Goal: Information Seeking & Learning: Learn about a topic

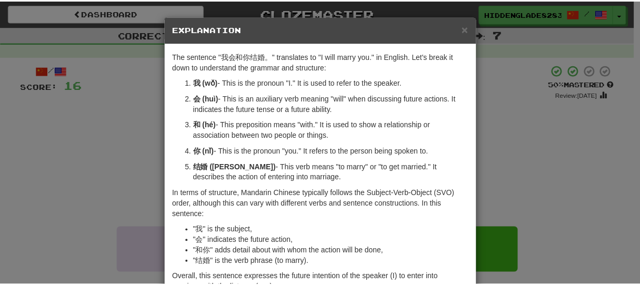
scroll to position [67, 0]
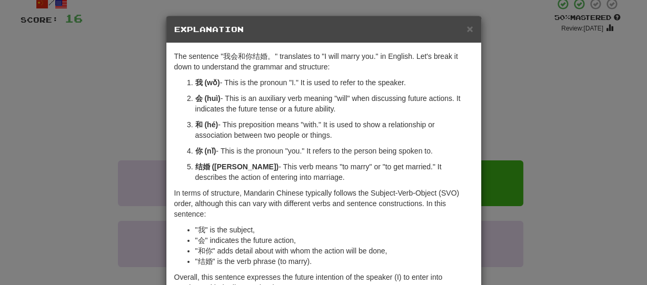
click at [130, 78] on div "× Explanation The sentence "我会和你结婚。" translates to "I will marry you." in Engli…" at bounding box center [323, 142] width 647 height 285
click at [468, 29] on span "×" at bounding box center [469, 29] width 6 height 12
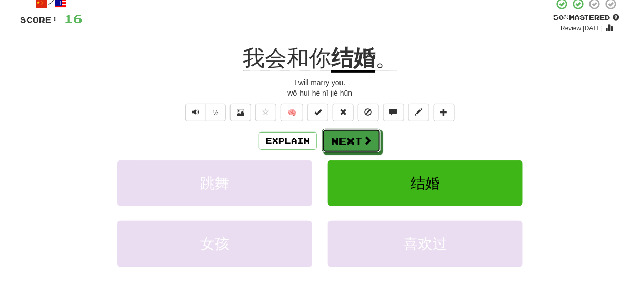
click at [349, 143] on button "Next" at bounding box center [351, 141] width 59 height 24
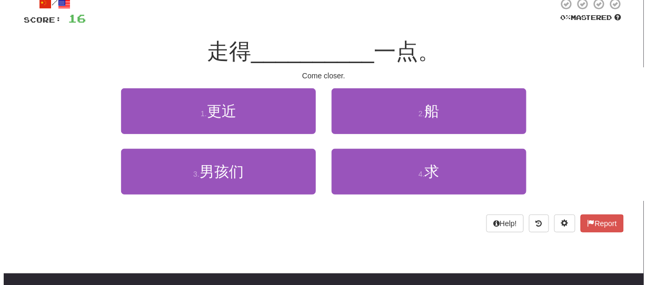
scroll to position [30, 0]
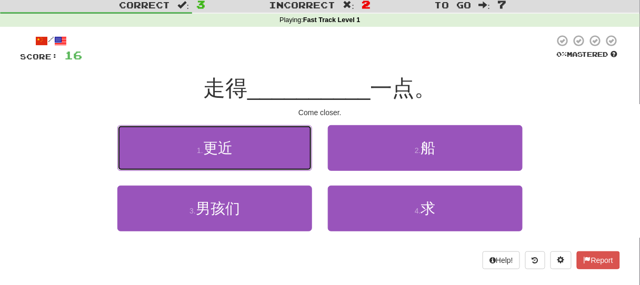
click at [274, 137] on button "1 . 更近" at bounding box center [214, 148] width 195 height 46
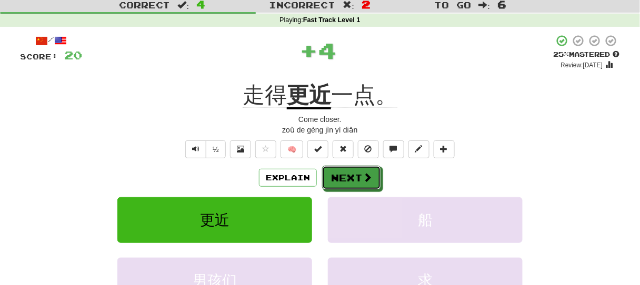
click at [325, 178] on button "Next" at bounding box center [351, 178] width 59 height 24
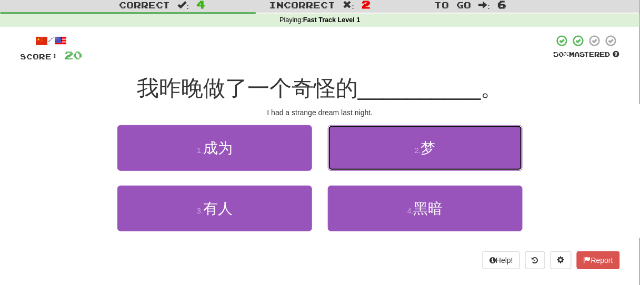
click at [354, 157] on button "2 . 梦" at bounding box center [425, 148] width 195 height 46
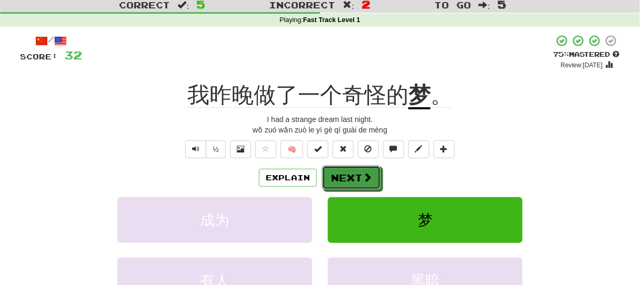
click at [340, 181] on button "Next" at bounding box center [351, 178] width 59 height 24
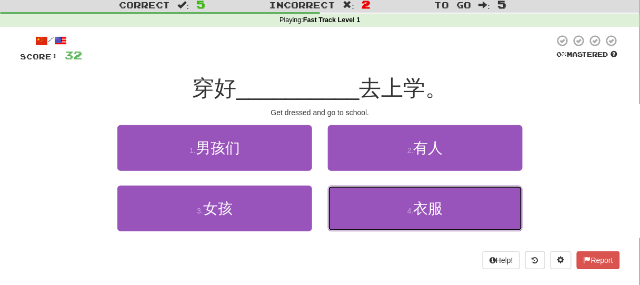
click at [442, 229] on button "4 . 衣服" at bounding box center [425, 209] width 195 height 46
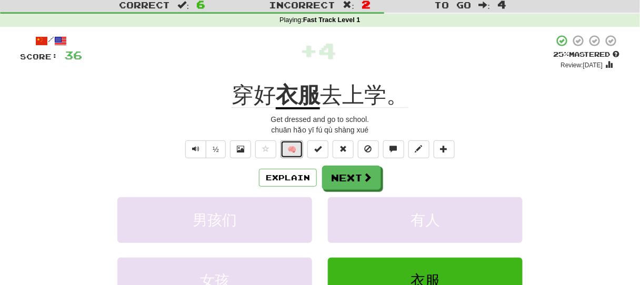
click at [295, 153] on button "🧠" at bounding box center [291, 149] width 23 height 18
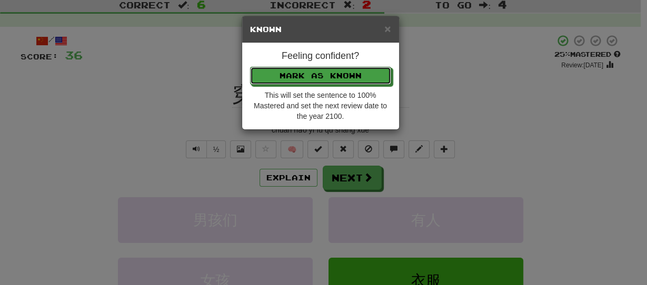
click at [322, 77] on button "Mark as Known" at bounding box center [320, 76] width 141 height 18
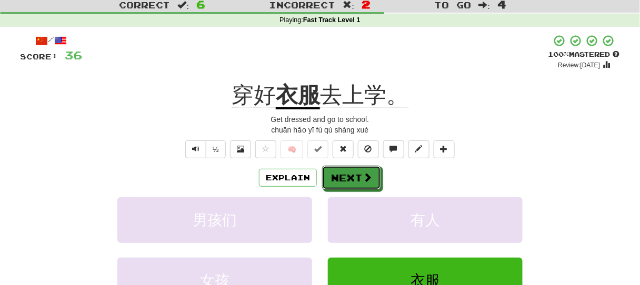
click at [351, 183] on button "Next" at bounding box center [351, 178] width 59 height 24
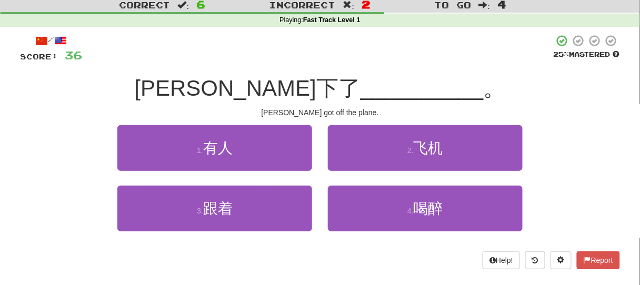
click at [246, 95] on span "[PERSON_NAME]下了" at bounding box center [247, 88] width 226 height 25
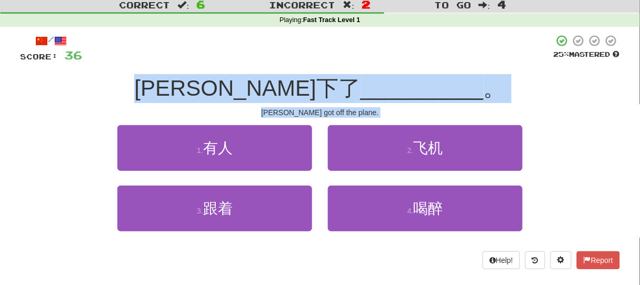
drag, startPoint x: 246, startPoint y: 95, endPoint x: 312, endPoint y: 124, distance: 73.0
click at [312, 124] on div "/ Score: 36 25 % Mastered [PERSON_NAME]下了 __________ 。 [PERSON_NAME] got off th…" at bounding box center [320, 151] width 600 height 235
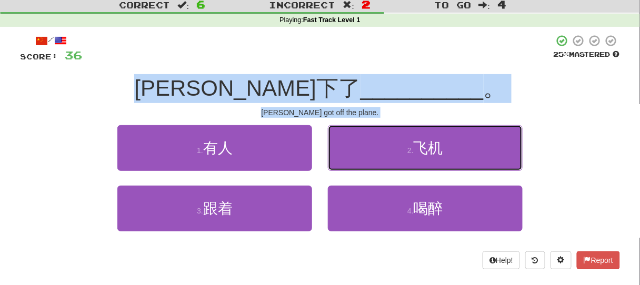
click at [360, 136] on button "2 . 飞机" at bounding box center [425, 148] width 195 height 46
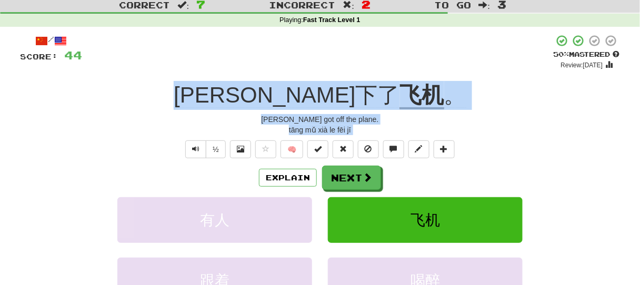
click at [334, 195] on div "Explain Next 有人 飞机 跟着 喝醉 Learn more: 有人 飞机 跟着 喝醉" at bounding box center [320, 250] width 600 height 169
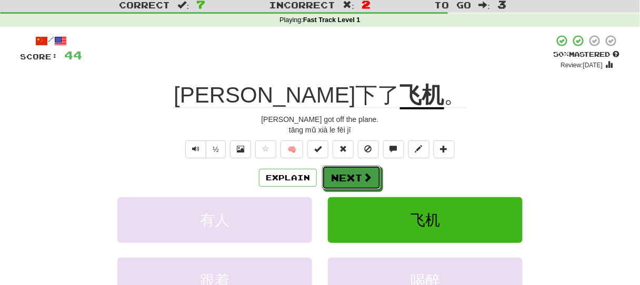
click at [337, 177] on button "Next" at bounding box center [351, 178] width 59 height 24
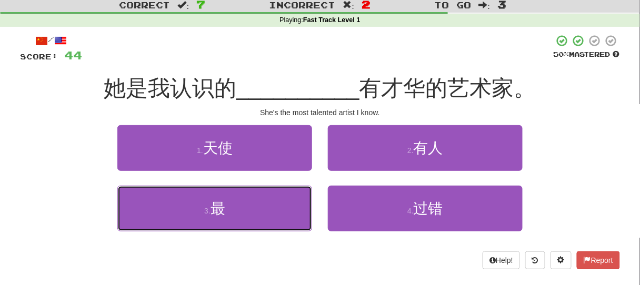
click at [301, 208] on button "3 . 最" at bounding box center [214, 209] width 195 height 46
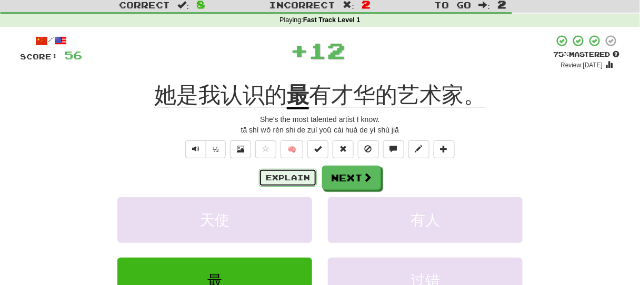
click at [295, 183] on button "Explain" at bounding box center [288, 178] width 58 height 18
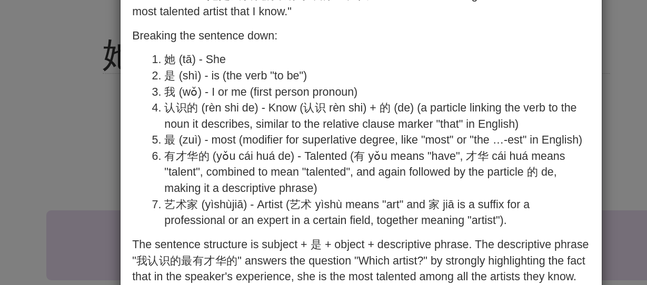
click at [93, 131] on div "× Explanation The sentence "她是我认识的最有才华的艺术家。" translated into English means "She…" at bounding box center [323, 142] width 647 height 285
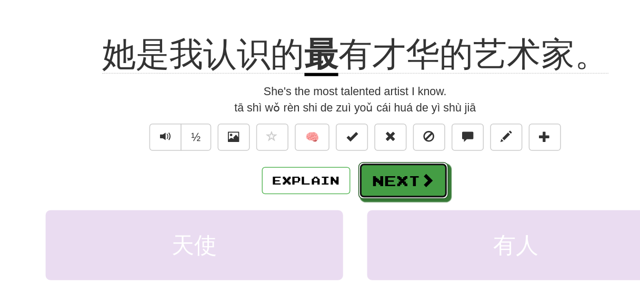
click at [347, 180] on button "Next" at bounding box center [351, 178] width 59 height 24
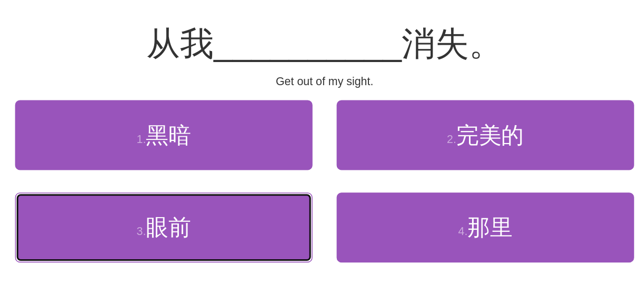
click at [255, 214] on button "3 . 眼前" at bounding box center [214, 209] width 195 height 46
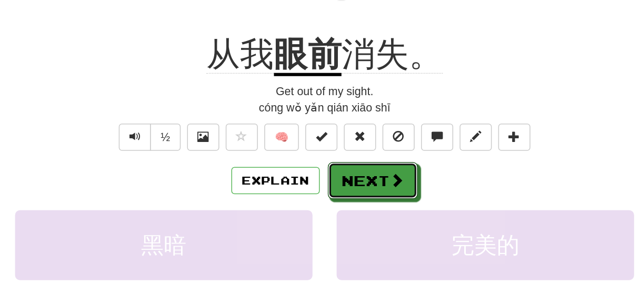
click at [373, 171] on button "Next" at bounding box center [351, 178] width 59 height 24
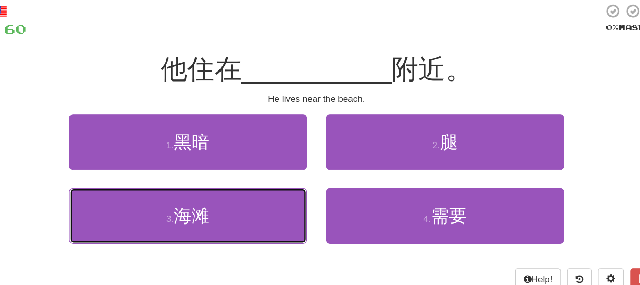
click at [275, 189] on button "3 . 海滩" at bounding box center [214, 209] width 195 height 46
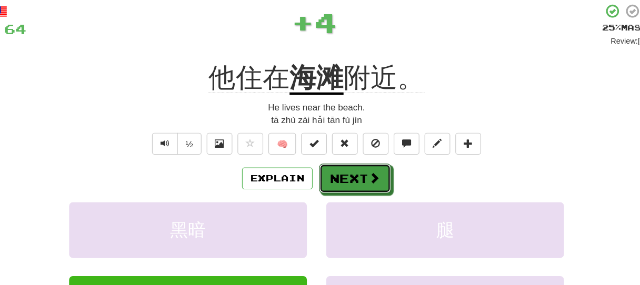
click at [354, 175] on button "Next" at bounding box center [351, 178] width 59 height 24
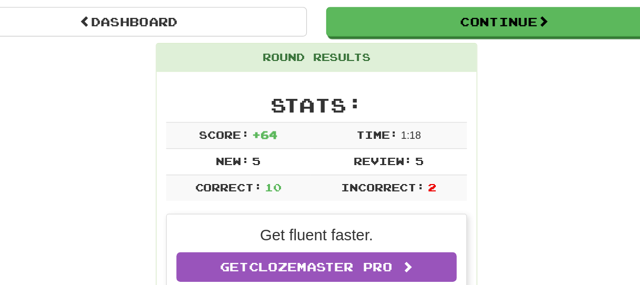
scroll to position [76, 0]
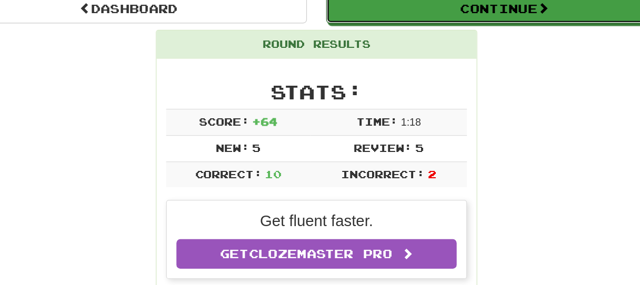
click at [445, 39] on button "Continue" at bounding box center [474, 39] width 292 height 24
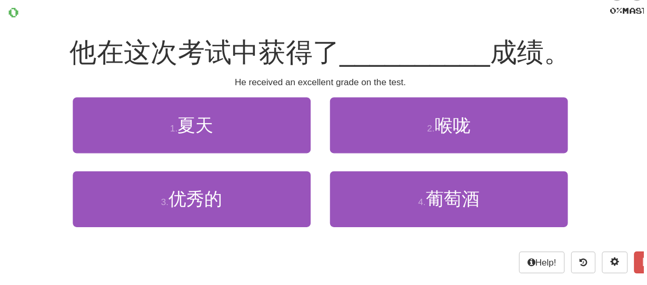
scroll to position [73, 0]
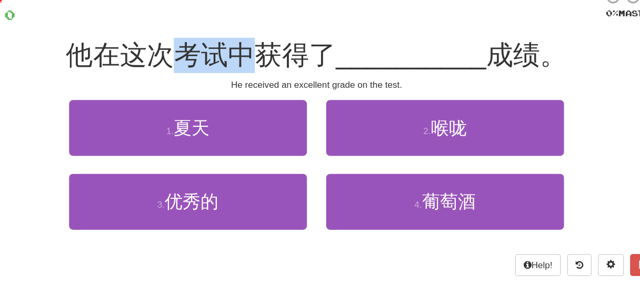
drag, startPoint x: 201, startPoint y: 44, endPoint x: 266, endPoint y: 50, distance: 65.0
click at [266, 50] on span "他在这次考试中获得了" at bounding box center [225, 45] width 221 height 25
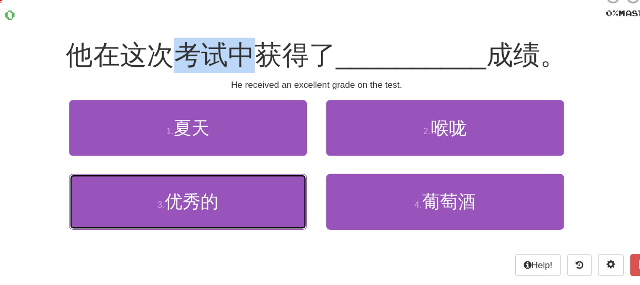
click at [241, 185] on button "3 . 优秀的" at bounding box center [214, 166] width 195 height 46
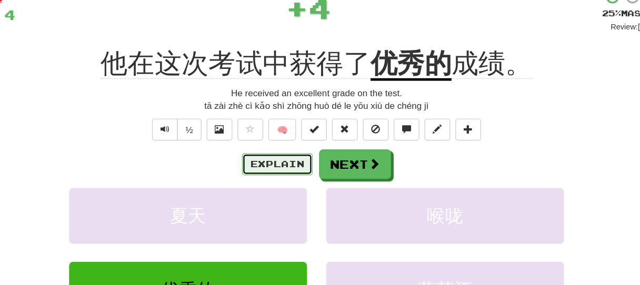
click at [286, 139] on button "Explain" at bounding box center [288, 135] width 58 height 18
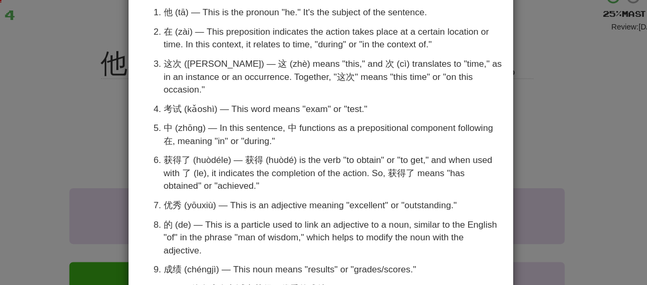
scroll to position [84, 0]
click at [198, 162] on p "优秀 (yōuxiù) — This is an adjective meaning "excellent" or "outstanding."" at bounding box center [334, 167] width 278 height 11
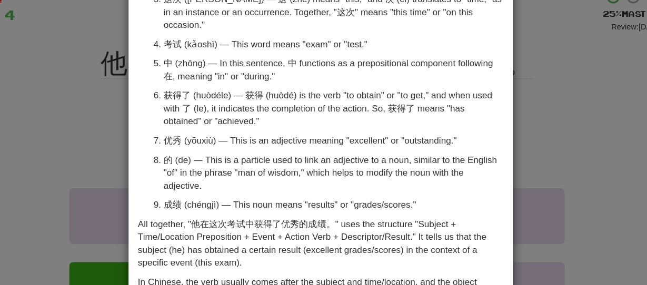
click at [201, 162] on p "成绩 (chéngjì) — This noun means "results" or "grades/scores."" at bounding box center [334, 167] width 278 height 11
click at [199, 162] on p "成绩 (chéngjì) — This noun means "results" or "grades/scores."" at bounding box center [334, 167] width 278 height 11
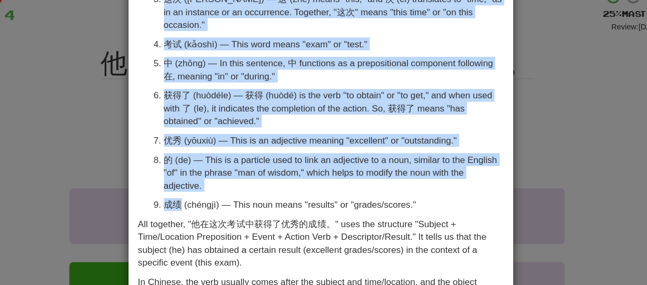
scroll to position [0, 0]
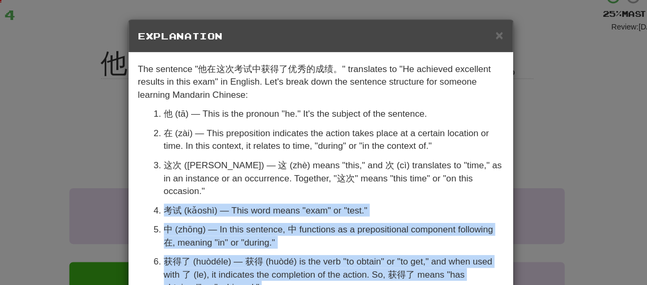
drag, startPoint x: 199, startPoint y: 155, endPoint x: 211, endPoint y: 156, distance: 12.1
click at [211, 156] on ol "他 (tā) — This is the pronoun "he." It's the subject of the sentence. 在 (zài) — …" at bounding box center [323, 198] width 299 height 221
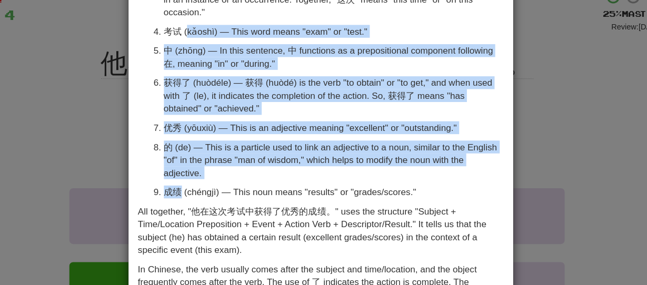
scroll to position [146, 0]
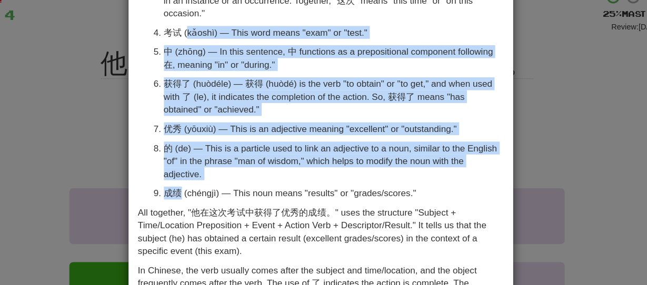
click at [204, 153] on p "成绩 (chéngjì) — This noun means "results" or "grades/scores."" at bounding box center [334, 158] width 278 height 11
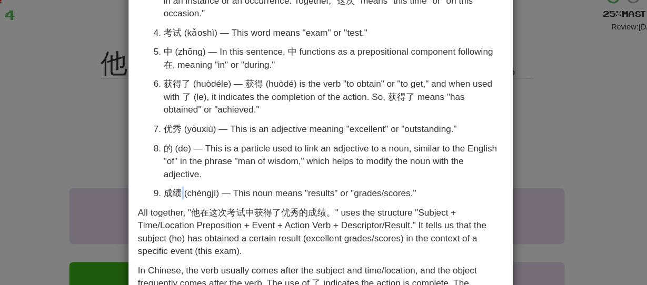
click at [204, 153] on p "成绩 (chéngjì) — This noun means "results" or "grades/scores."" at bounding box center [334, 158] width 278 height 11
click at [202, 153] on p "成绩 (chéngjì) — This noun means "results" or "grades/scores."" at bounding box center [334, 158] width 278 height 11
click at [201, 153] on p "成绩 (chéngjì) — This noun means "results" or "grades/scores."" at bounding box center [334, 158] width 278 height 11
click at [541, 52] on div "× Explanation The sentence "他在这次考试中获得了优秀的成绩。" translates to "He achieved excell…" at bounding box center [323, 142] width 647 height 285
click at [517, 114] on div "× Explanation The sentence "他在这次考试中获得了优秀的成绩。" translates to "He achieved excell…" at bounding box center [323, 142] width 647 height 285
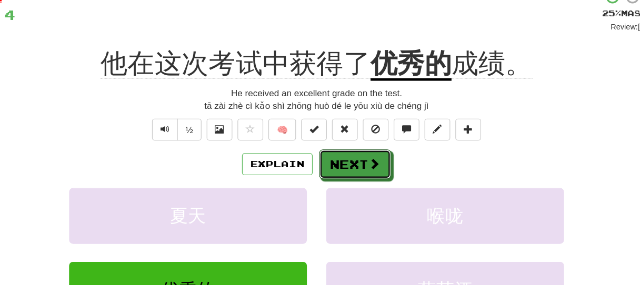
click at [373, 135] on button "Next" at bounding box center [351, 135] width 59 height 24
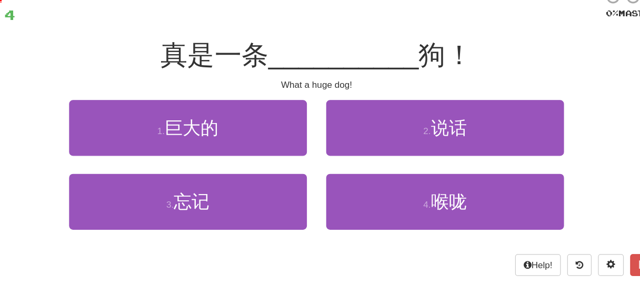
click at [280, 56] on span "真是一条" at bounding box center [236, 45] width 88 height 25
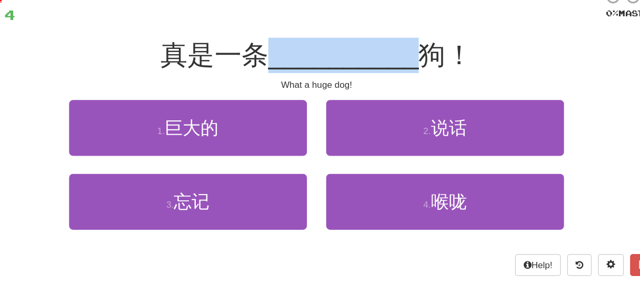
click at [280, 56] on span "真是一条" at bounding box center [236, 45] width 88 height 25
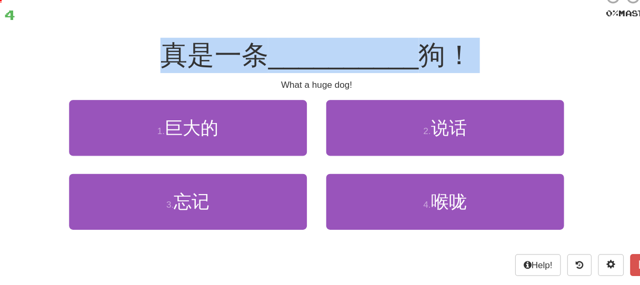
click at [280, 56] on span "真是一条" at bounding box center [236, 45] width 88 height 25
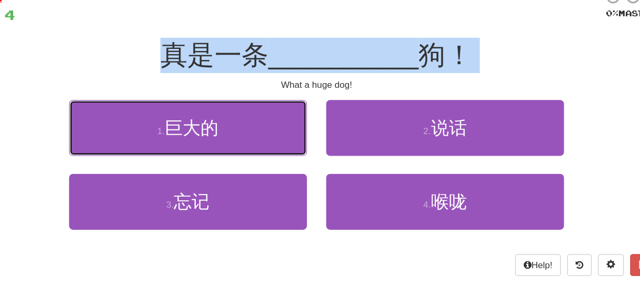
click at [264, 119] on button "1 . 巨大的" at bounding box center [214, 105] width 195 height 46
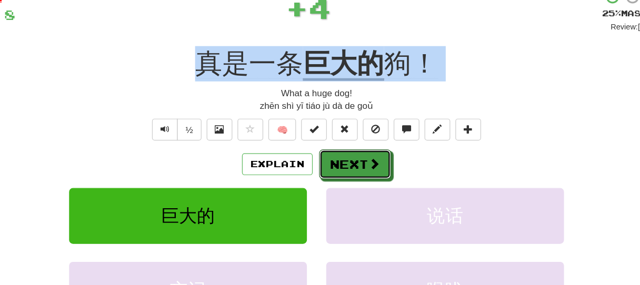
click at [356, 144] on button "Next" at bounding box center [351, 135] width 59 height 24
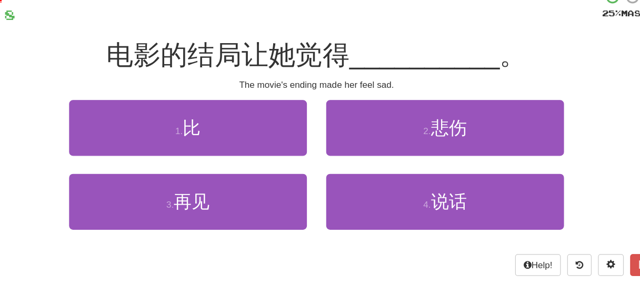
click at [264, 64] on div "The movie's ending made her feel sad." at bounding box center [320, 69] width 600 height 11
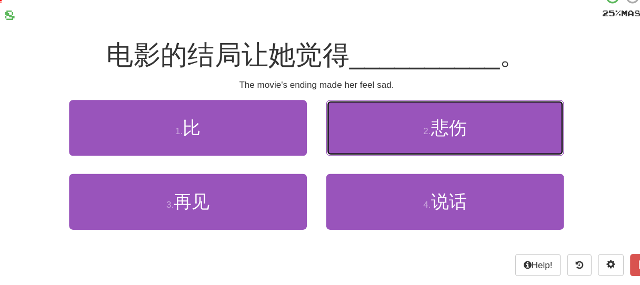
click at [368, 113] on button "2 . 悲伤" at bounding box center [425, 105] width 195 height 46
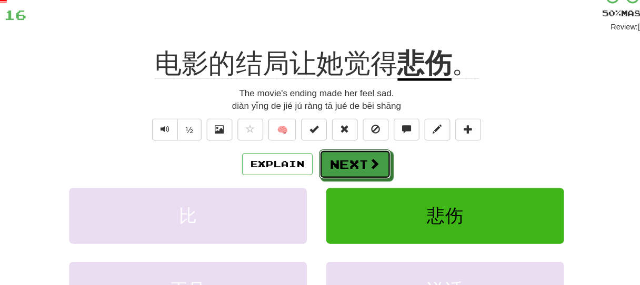
click at [348, 132] on button "Next" at bounding box center [351, 135] width 59 height 24
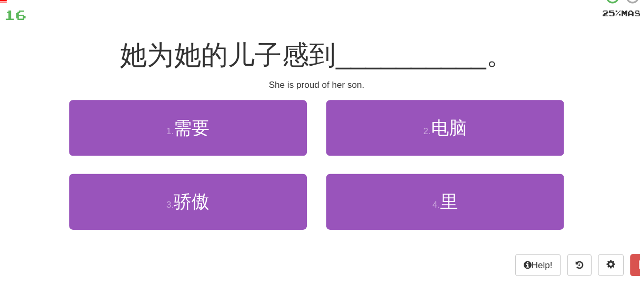
click at [168, 46] on span "她为她的儿子感到" at bounding box center [247, 45] width 177 height 25
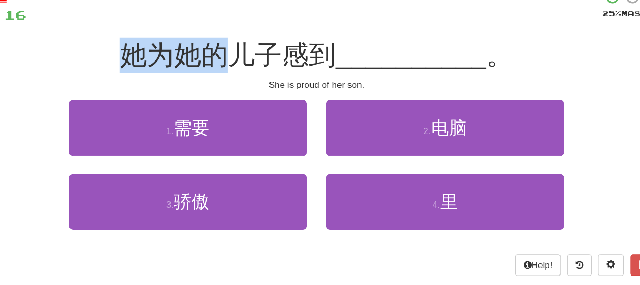
drag, startPoint x: 168, startPoint y: 46, endPoint x: 211, endPoint y: 55, distance: 44.2
click at [211, 55] on span "她为她的儿子感到" at bounding box center [247, 45] width 177 height 25
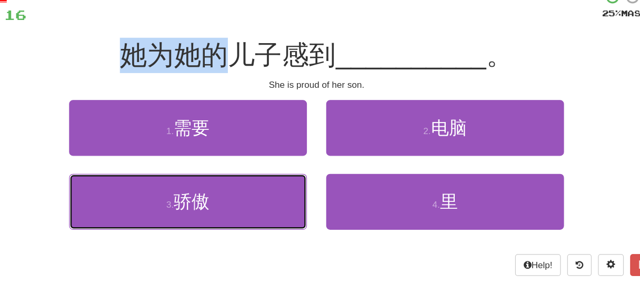
click at [293, 172] on button "3 . 骄傲" at bounding box center [214, 166] width 195 height 46
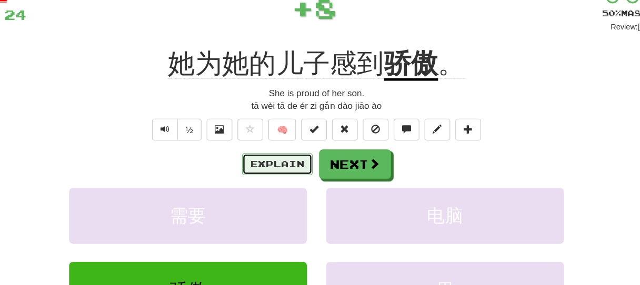
click at [299, 134] on button "Explain" at bounding box center [288, 135] width 58 height 18
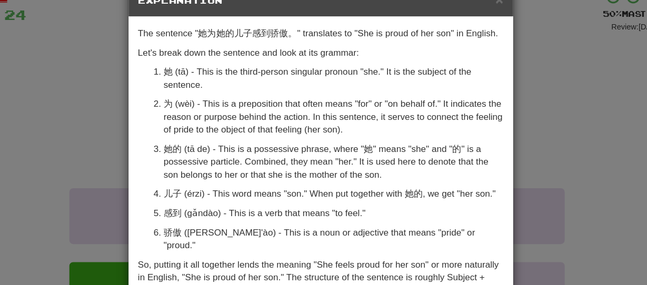
scroll to position [29, 0]
click at [195, 190] on p "骄傲 ([PERSON_NAME]'ào) - This is a noun or adjective that means "pride" or "prou…" at bounding box center [334, 195] width 278 height 21
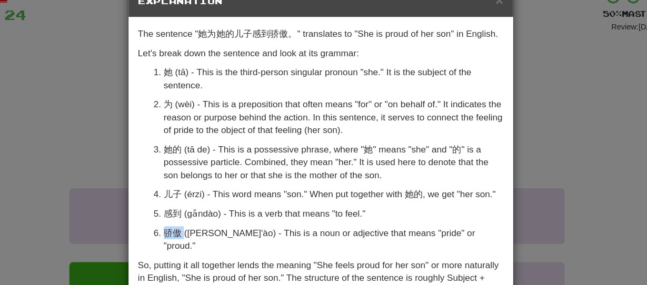
click at [195, 190] on p "骄傲 ([PERSON_NAME]'ào) - This is a noun or adjective that means "pride" or "prou…" at bounding box center [334, 195] width 278 height 21
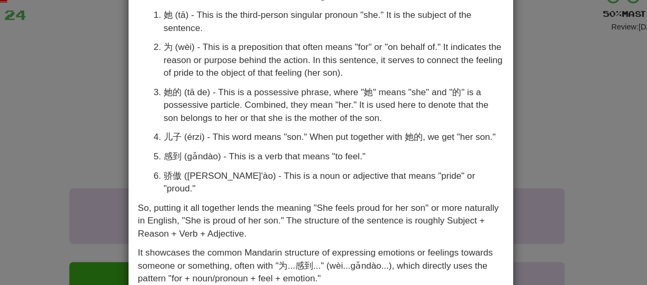
click at [150, 90] on div "× Explanation The sentence "她为她的儿子感到骄傲。" translates to "She is proud of her son…" at bounding box center [323, 142] width 647 height 285
